Goal: Task Accomplishment & Management: Manage account settings

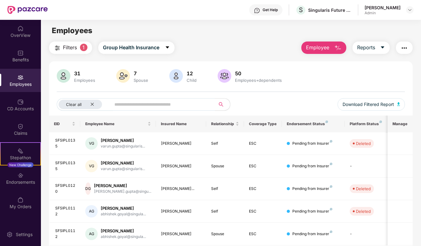
scroll to position [27, 0]
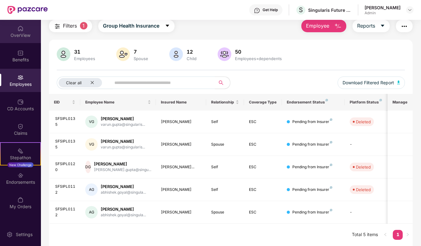
click at [17, 30] on div "OverView" at bounding box center [20, 31] width 41 height 23
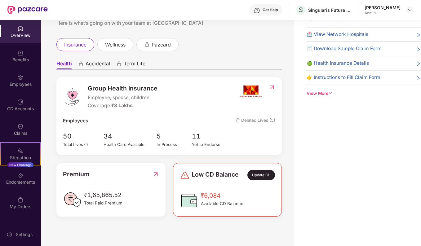
scroll to position [3, 0]
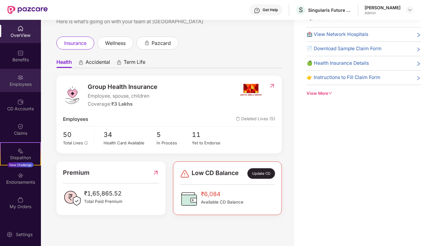
click at [22, 85] on div "Employees" at bounding box center [20, 84] width 41 height 6
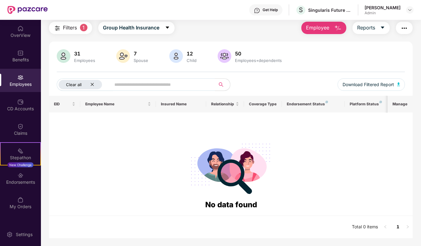
click at [92, 85] on icon "close" at bounding box center [92, 84] width 4 height 4
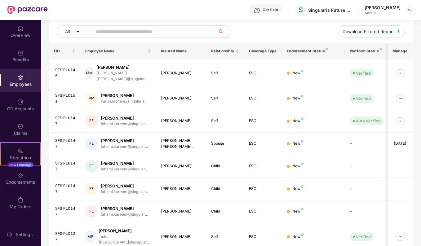
scroll to position [135, 0]
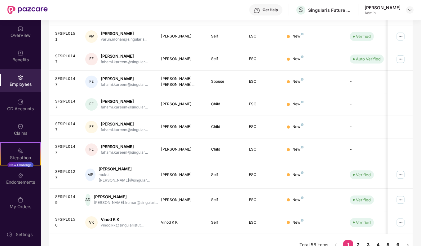
click at [359, 240] on link "2" at bounding box center [358, 244] width 10 height 9
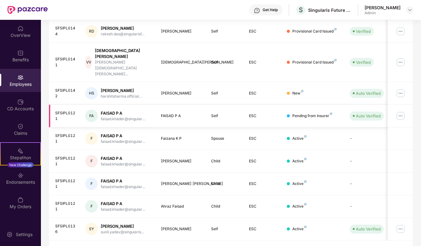
click at [403, 111] on img at bounding box center [400, 116] width 10 height 10
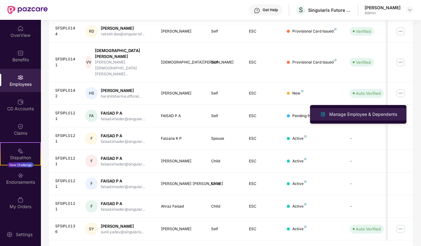
click at [356, 111] on div "Manage Employee & Dependents" at bounding box center [363, 114] width 70 height 7
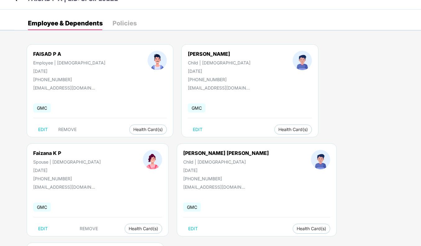
scroll to position [19, 0]
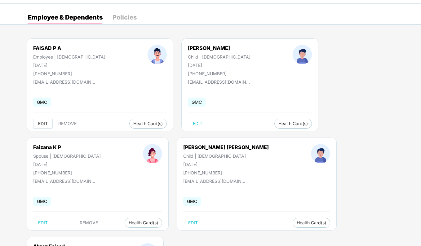
click at [45, 121] on span "EDIT" at bounding box center [43, 123] width 10 height 5
select select "****"
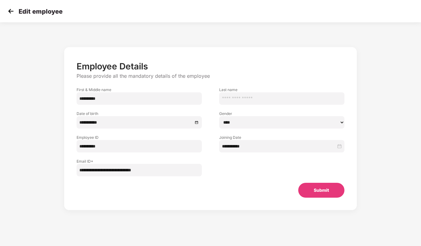
scroll to position [0, 0]
drag, startPoint x: 196, startPoint y: 121, endPoint x: 105, endPoint y: 123, distance: 91.1
click at [105, 123] on div "**********" at bounding box center [139, 122] width 120 height 7
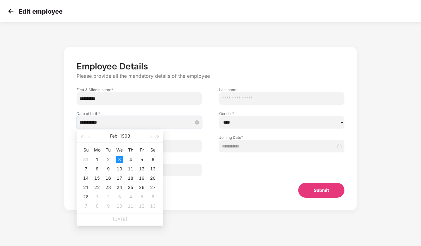
click at [116, 120] on input "**********" at bounding box center [135, 122] width 113 height 7
click at [124, 136] on button "1993" at bounding box center [125, 136] width 10 height 12
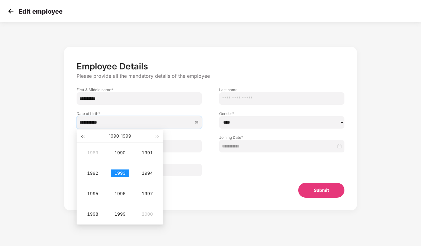
click at [85, 138] on button "button" at bounding box center [82, 136] width 7 height 12
click at [124, 150] on div "1980" at bounding box center [120, 152] width 19 height 7
click at [96, 173] on div "Apr" at bounding box center [92, 173] width 19 height 7
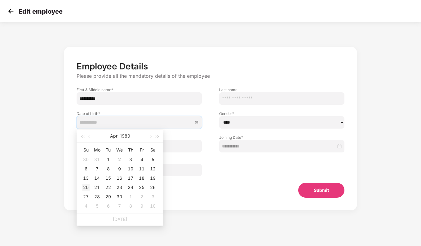
type input "**********"
click at [86, 188] on div "20" at bounding box center [85, 187] width 7 height 7
click at [229, 201] on div "**********" at bounding box center [210, 128] width 292 height 163
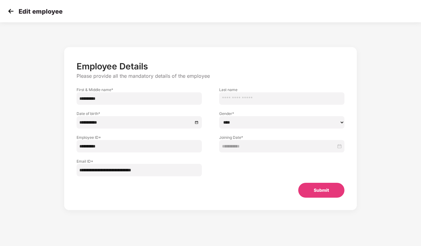
click at [317, 192] on button "Submit" at bounding box center [321, 190] width 46 height 15
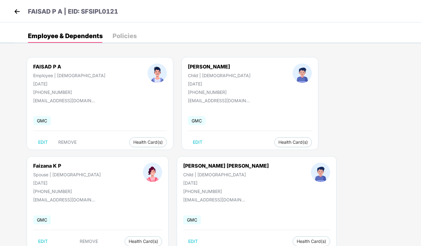
click at [17, 10] on img at bounding box center [16, 11] width 9 height 9
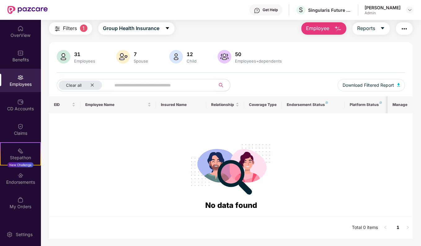
scroll to position [20, 0]
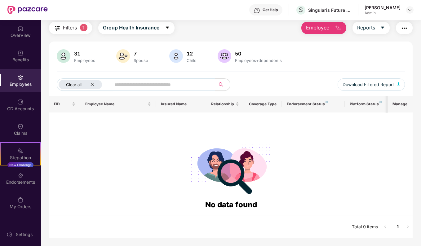
click at [94, 86] on div "Clear all" at bounding box center [80, 84] width 43 height 9
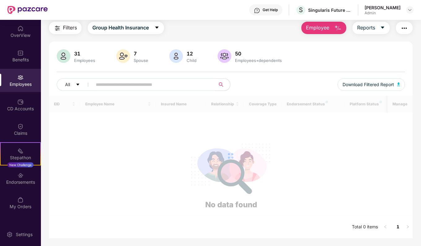
click at [106, 85] on input "text" at bounding box center [151, 84] width 111 height 9
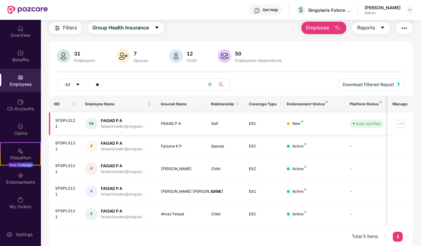
type input "**"
click at [117, 122] on div "FAISAD P A" at bounding box center [123, 121] width 44 height 6
click at [399, 122] on img at bounding box center [400, 124] width 10 height 10
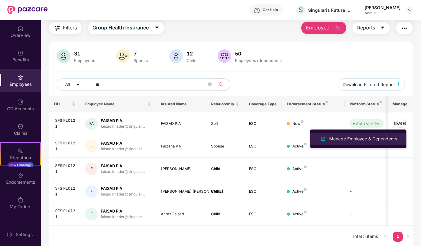
click at [359, 138] on div "Manage Employee & Dependents" at bounding box center [363, 138] width 70 height 7
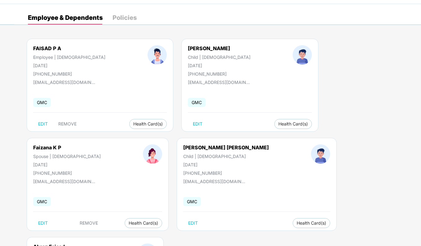
scroll to position [19, 0]
click at [129, 126] on button "Health Card(s)" at bounding box center [147, 124] width 37 height 10
click at [111, 138] on span "Health Insurance(ESC)" at bounding box center [124, 136] width 54 height 7
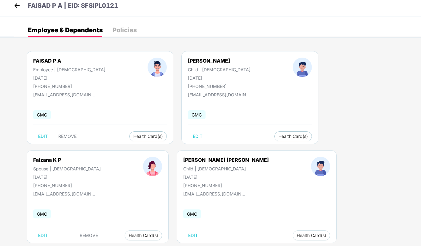
scroll to position [0, 0]
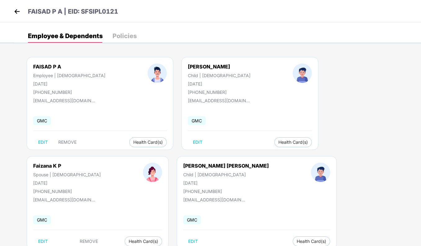
click at [18, 12] on img at bounding box center [16, 11] width 9 height 9
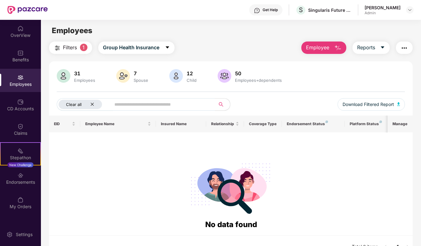
click at [95, 104] on div "Clear all" at bounding box center [80, 104] width 43 height 9
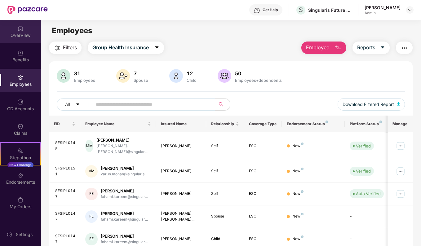
click at [21, 39] on div "OverView" at bounding box center [20, 31] width 41 height 23
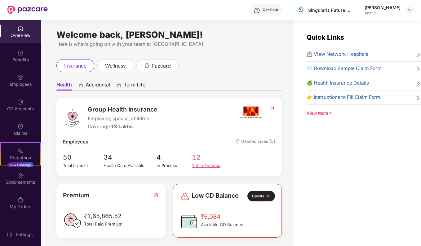
click at [196, 162] on span "12" at bounding box center [209, 157] width 35 height 10
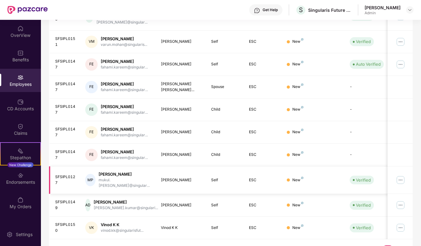
scroll to position [135, 0]
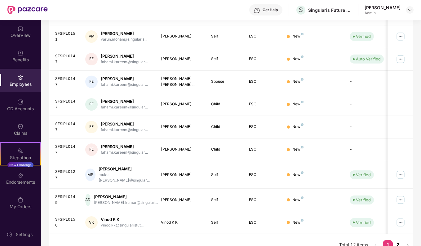
click at [399, 240] on link "2" at bounding box center [398, 244] width 10 height 9
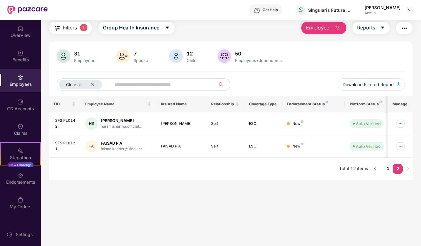
scroll to position [20, 0]
click at [23, 29] on img at bounding box center [20, 28] width 6 height 6
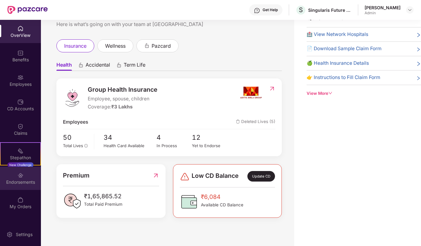
click at [26, 182] on div "Endorsements" at bounding box center [20, 182] width 41 height 6
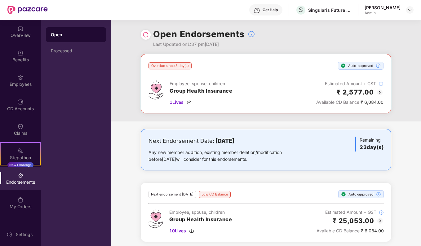
click at [74, 43] on div "Open Processed" at bounding box center [76, 42] width 60 height 31
click at [55, 50] on div "Processed" at bounding box center [76, 50] width 50 height 5
